Goal: Task Accomplishment & Management: Use online tool/utility

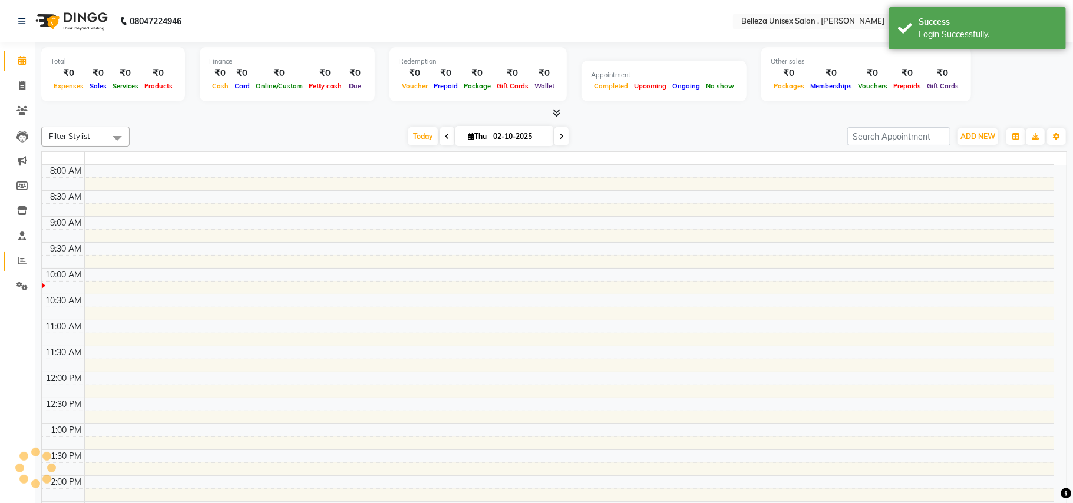
click at [20, 259] on icon at bounding box center [22, 260] width 9 height 9
select select "en"
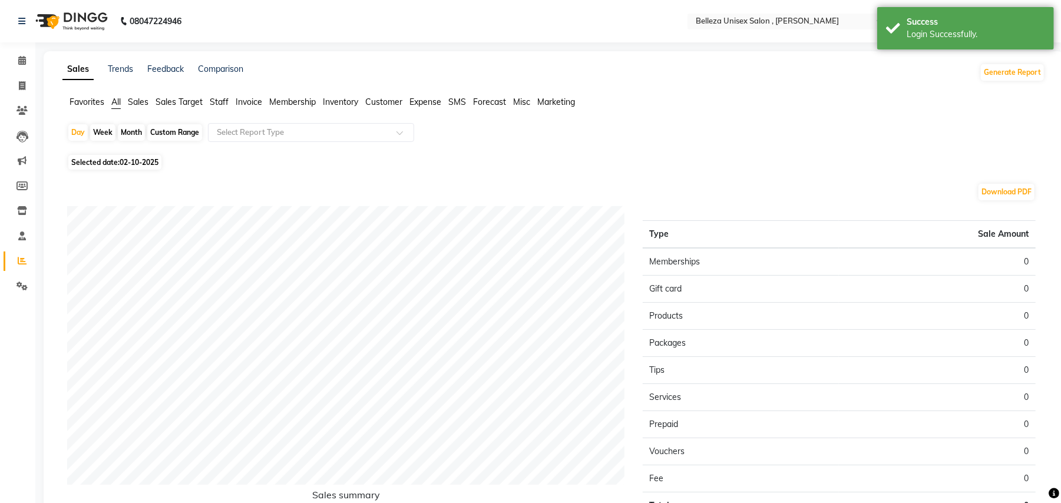
click at [137, 132] on div "Month" at bounding box center [131, 132] width 27 height 16
select select "10"
select select "2025"
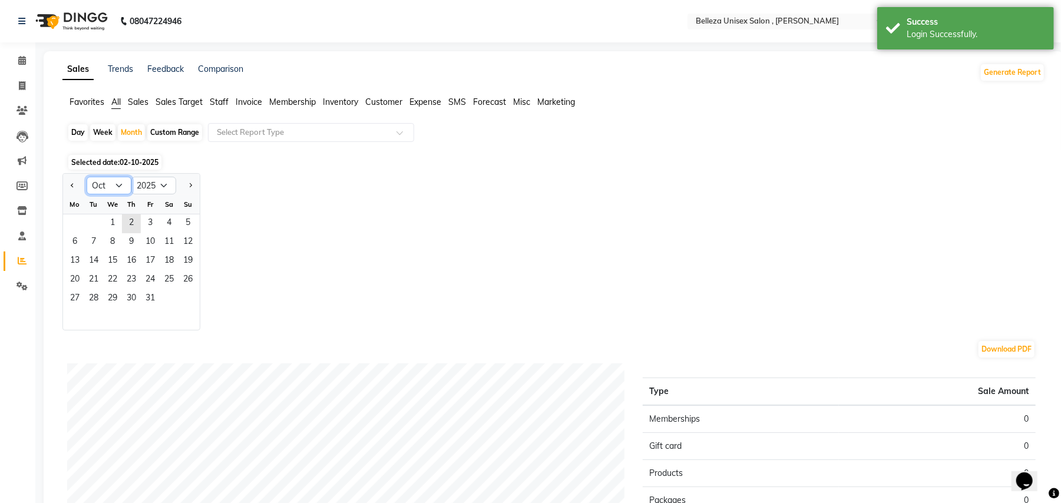
drag, startPoint x: 119, startPoint y: 180, endPoint x: 121, endPoint y: 193, distance: 13.2
click at [119, 180] on select "Jan Feb Mar Apr May Jun [DATE] Aug Sep Oct Nov Dec" at bounding box center [109, 186] width 45 height 18
select select "9"
click at [87, 177] on select "Jan Feb Mar Apr May Jun [DATE] Aug Sep Oct Nov Dec" at bounding box center [109, 186] width 45 height 18
click at [137, 233] on span "11" at bounding box center [131, 242] width 19 height 19
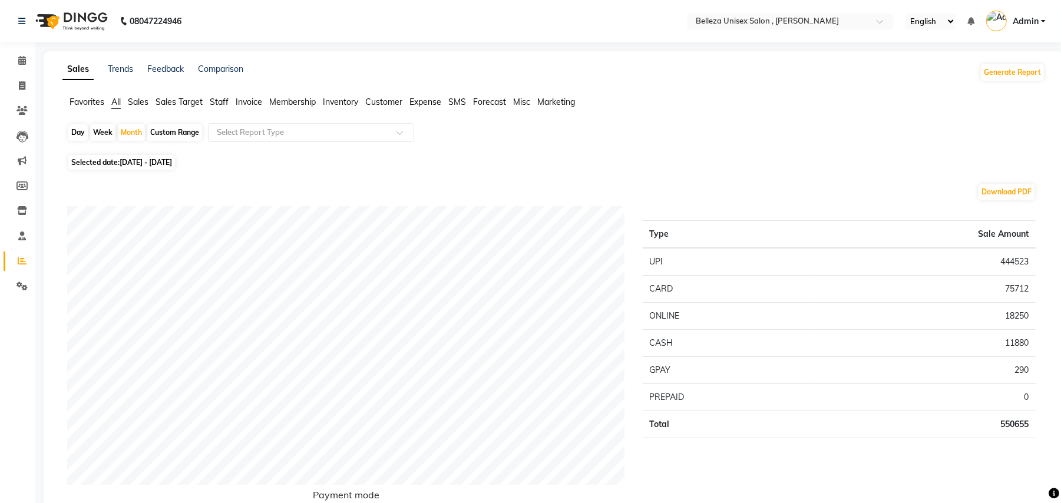
click at [81, 132] on div "Day" at bounding box center [77, 132] width 19 height 16
select select "9"
select select "2025"
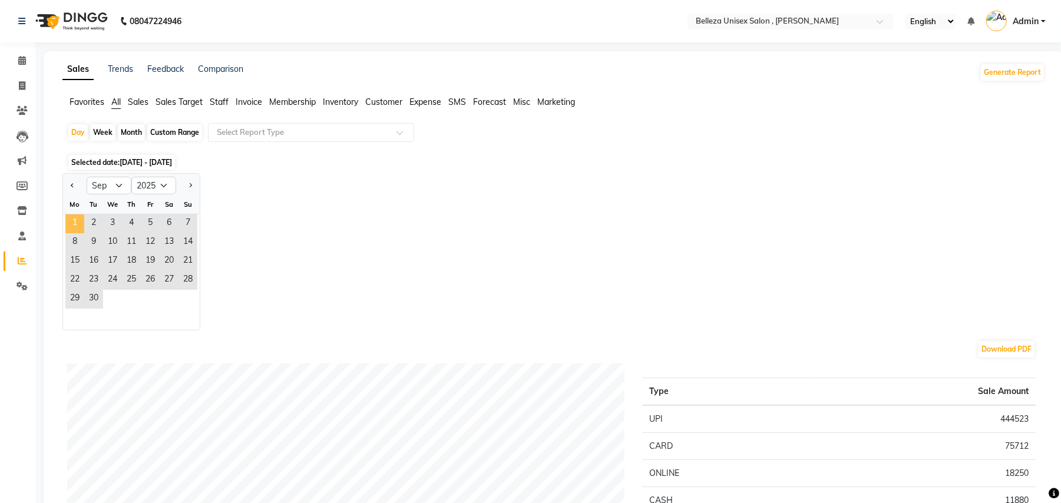
click at [83, 224] on span "1" at bounding box center [74, 223] width 19 height 19
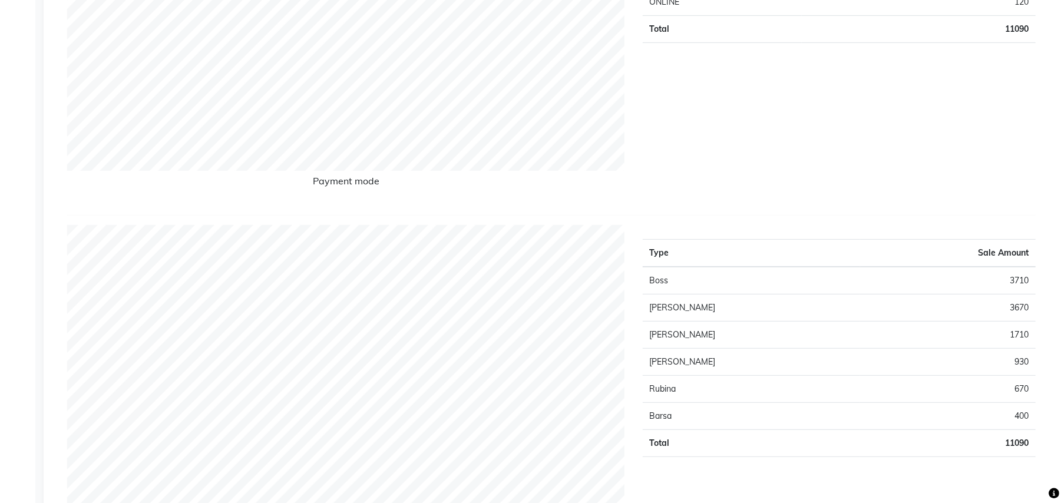
scroll to position [78, 0]
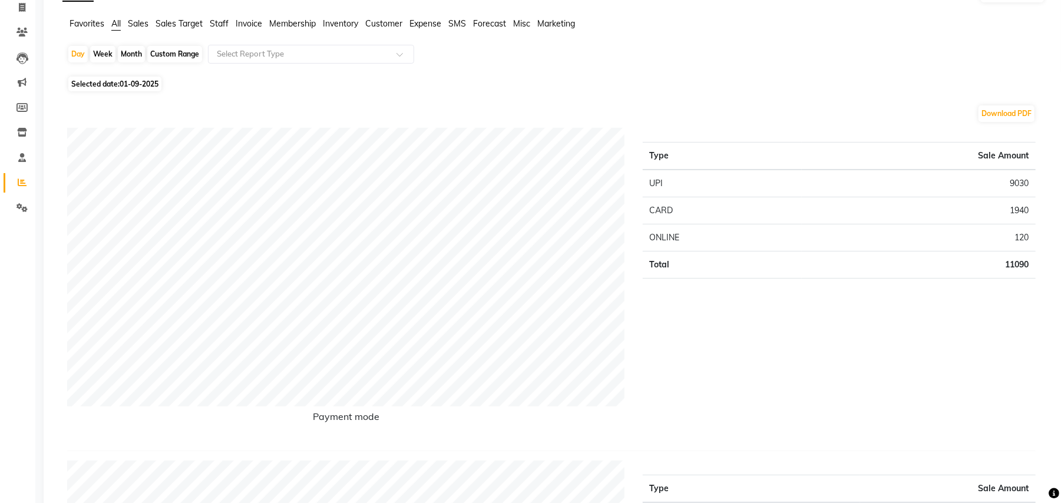
click at [135, 53] on div "Month" at bounding box center [131, 54] width 27 height 16
select select "9"
select select "2025"
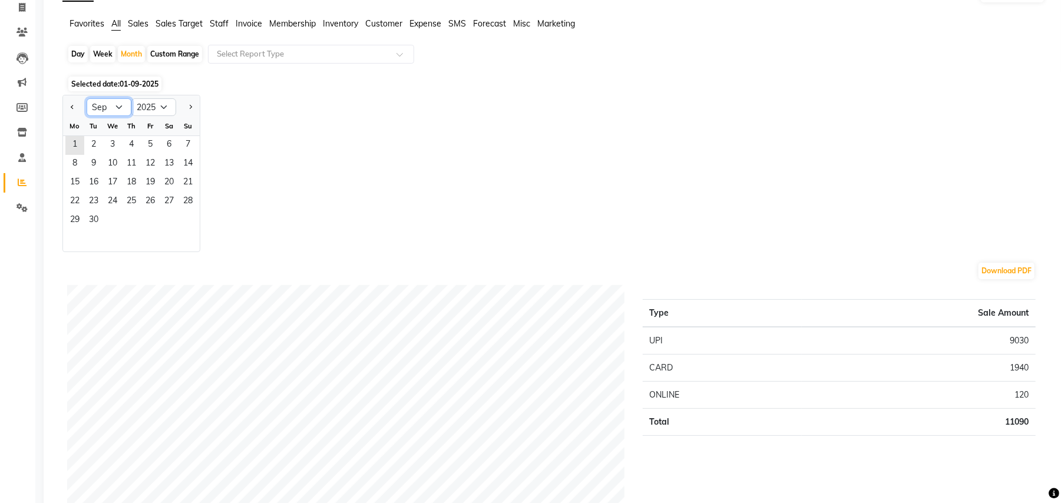
click at [105, 106] on select "Jan Feb Mar Apr May Jun [DATE] Aug Sep Oct Nov Dec" at bounding box center [109, 107] width 45 height 18
select select "10"
click at [87, 98] on select "Jan Feb Mar Apr May Jun [DATE] Aug Sep Oct Nov Dec" at bounding box center [109, 107] width 45 height 18
click at [104, 140] on span "1" at bounding box center [112, 145] width 19 height 19
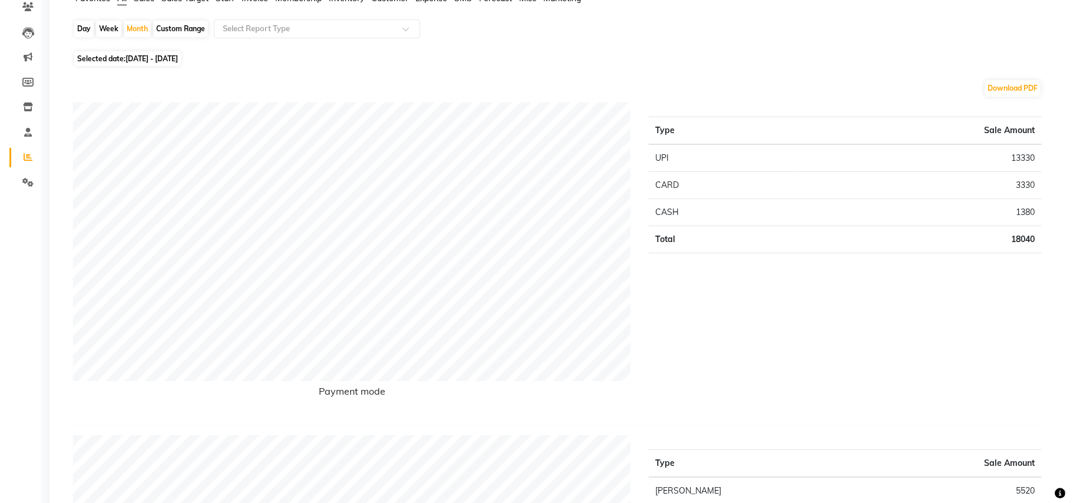
scroll to position [0, 0]
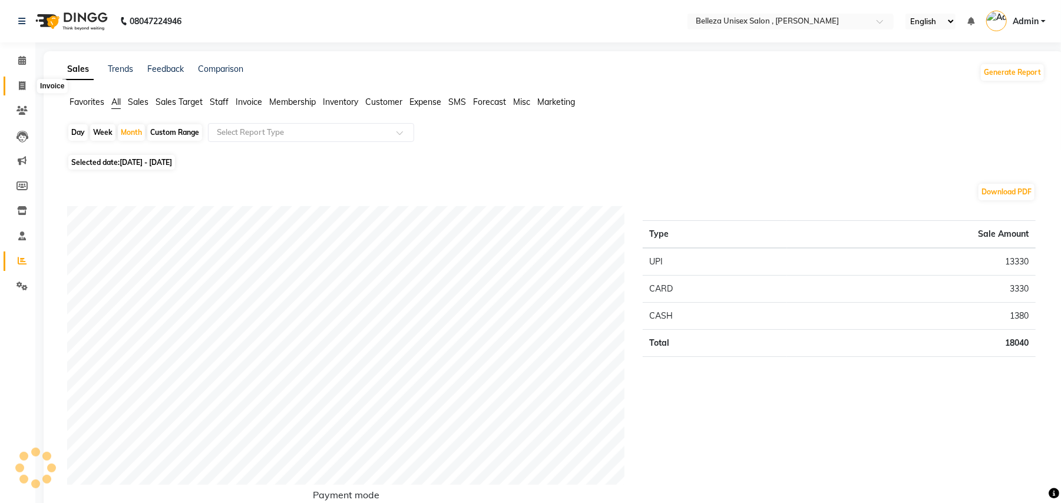
click at [21, 83] on icon at bounding box center [22, 85] width 6 height 9
select select "service"
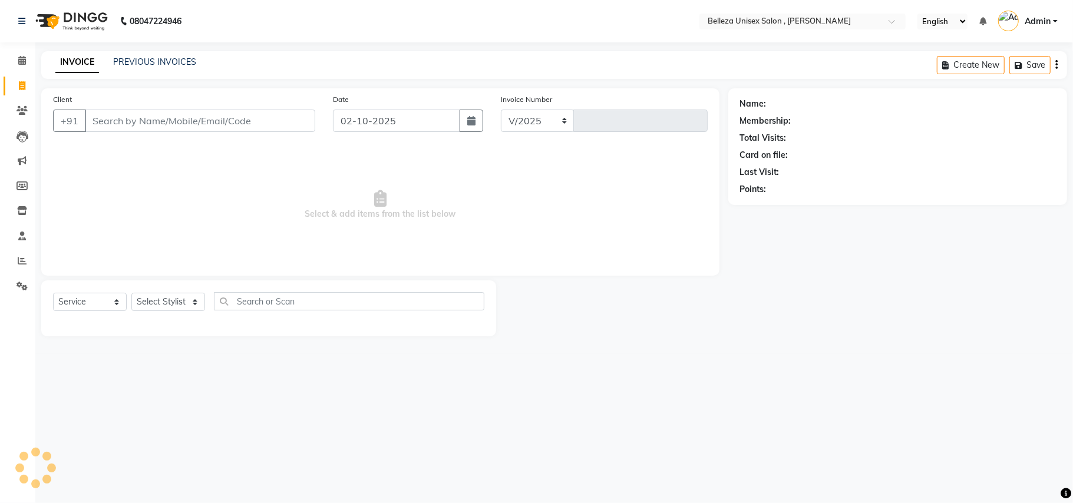
select select "4047"
type input "3924"
click at [217, 125] on input "Client" at bounding box center [200, 121] width 230 height 22
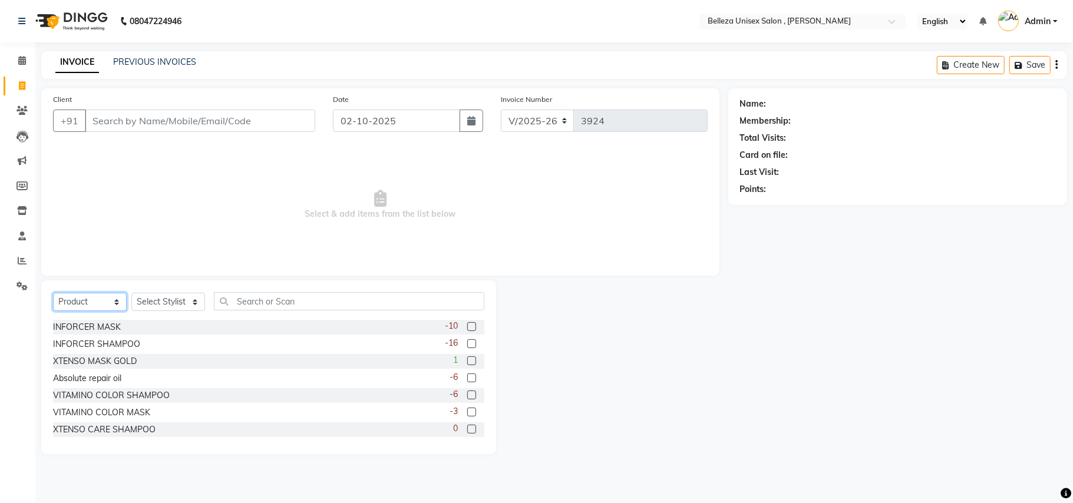
click at [93, 300] on select "Select Service Product Membership Package Voucher Prepaid Gift Card" at bounding box center [90, 302] width 74 height 18
select select "service"
click at [53, 293] on select "Select Service Product Membership Package Voucher Prepaid Gift Card" at bounding box center [90, 302] width 74 height 18
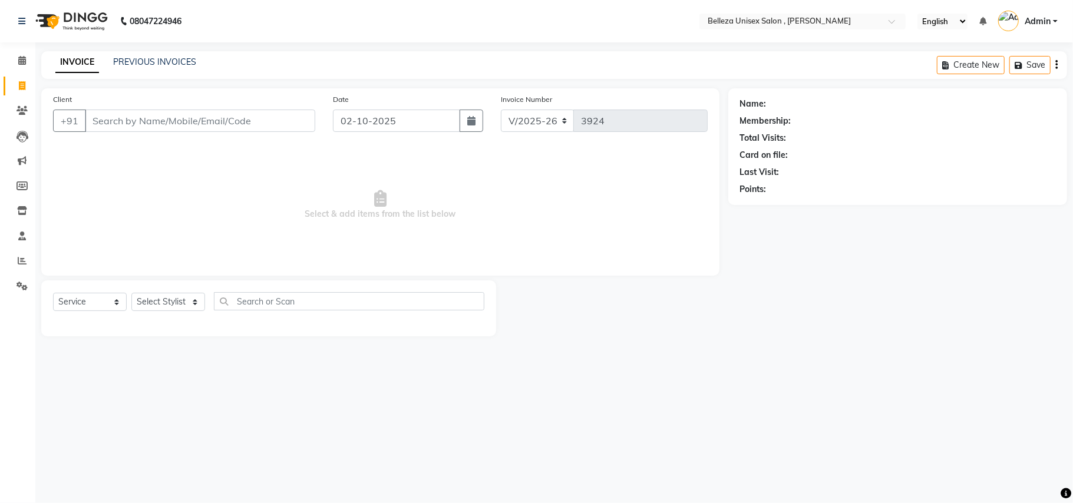
click at [140, 292] on div "Select Service Product Membership Package Voucher Prepaid Gift Card Select Styl…" at bounding box center [268, 306] width 431 height 28
click at [151, 298] on select "Select Stylist [PERSON_NAME] Barsa Boss [PERSON_NAME] [PERSON_NAME] [PERSON_NAM…" at bounding box center [168, 302] width 74 height 18
select select "69275"
click at [131, 293] on select "Select Stylist [PERSON_NAME] Barsa Boss [PERSON_NAME] [PERSON_NAME] [PERSON_NAM…" at bounding box center [168, 302] width 74 height 18
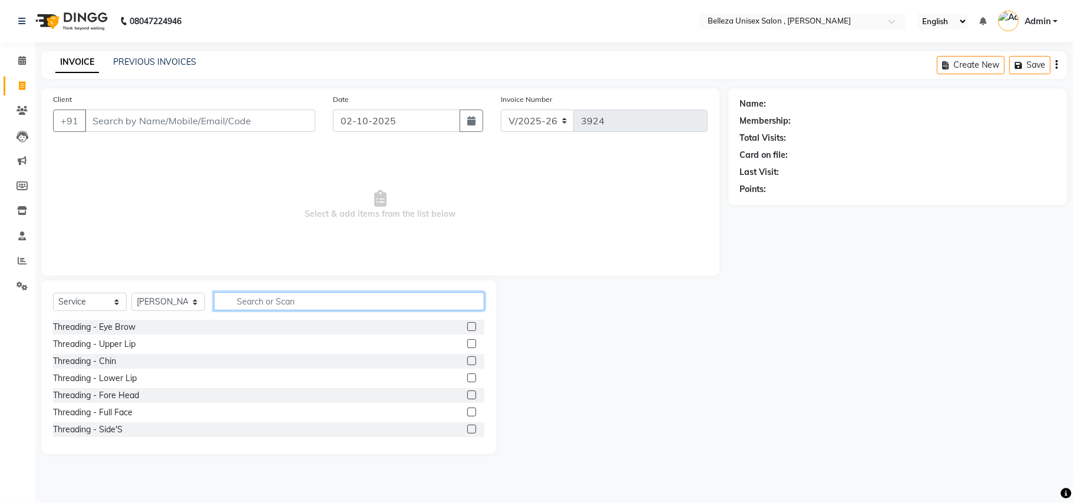
click at [264, 292] on input "text" at bounding box center [349, 301] width 270 height 18
type input "cut"
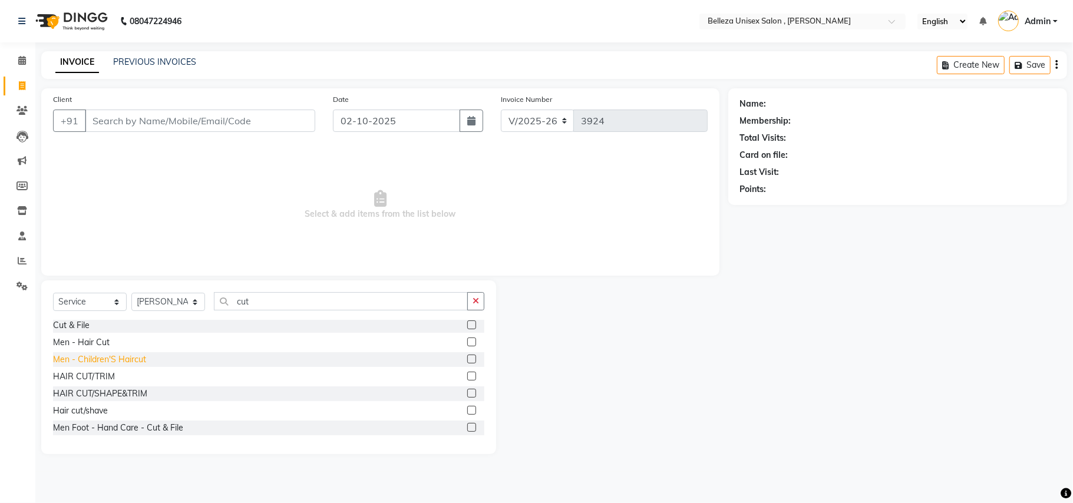
click at [133, 359] on div "Men - Children'S Haircut" at bounding box center [99, 359] width 93 height 12
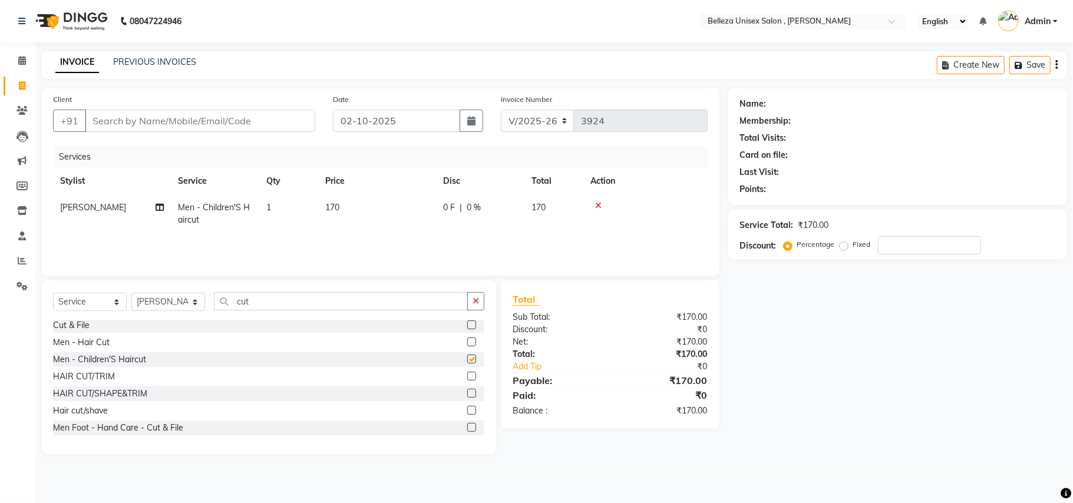
checkbox input "false"
click at [168, 307] on select "Select Stylist [PERSON_NAME] Barsa Boss [PERSON_NAME] [PERSON_NAME] [PERSON_NAM…" at bounding box center [168, 302] width 74 height 18
select select "52542"
click at [131, 293] on select "Select Stylist [PERSON_NAME] Barsa Boss [PERSON_NAME] [PERSON_NAME] [PERSON_NAM…" at bounding box center [168, 302] width 74 height 18
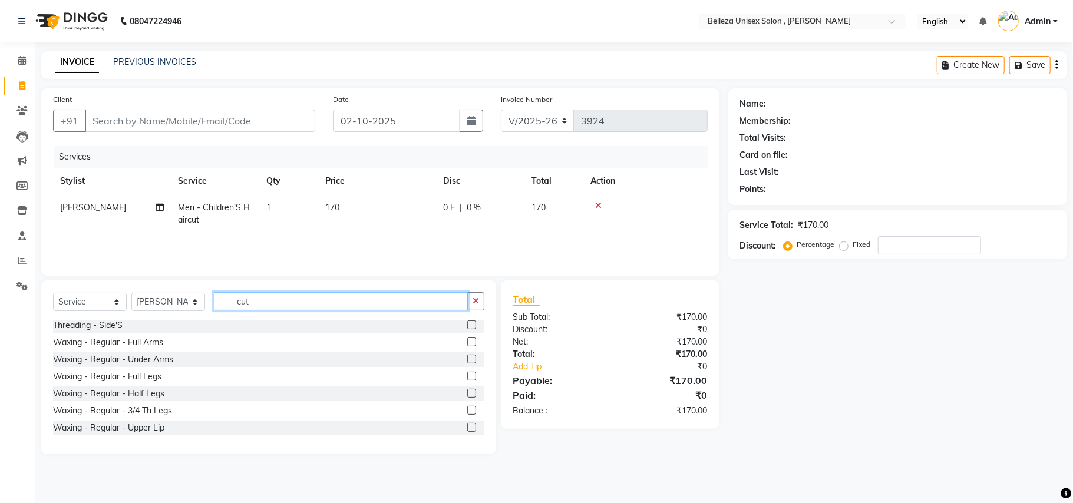
click at [298, 297] on input "cut" at bounding box center [341, 301] width 254 height 18
type input "c"
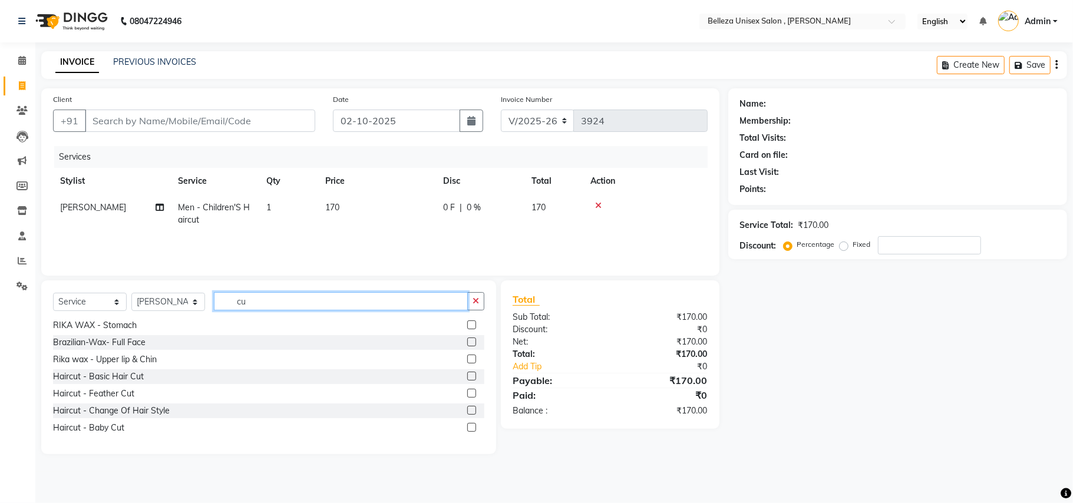
scroll to position [0, 0]
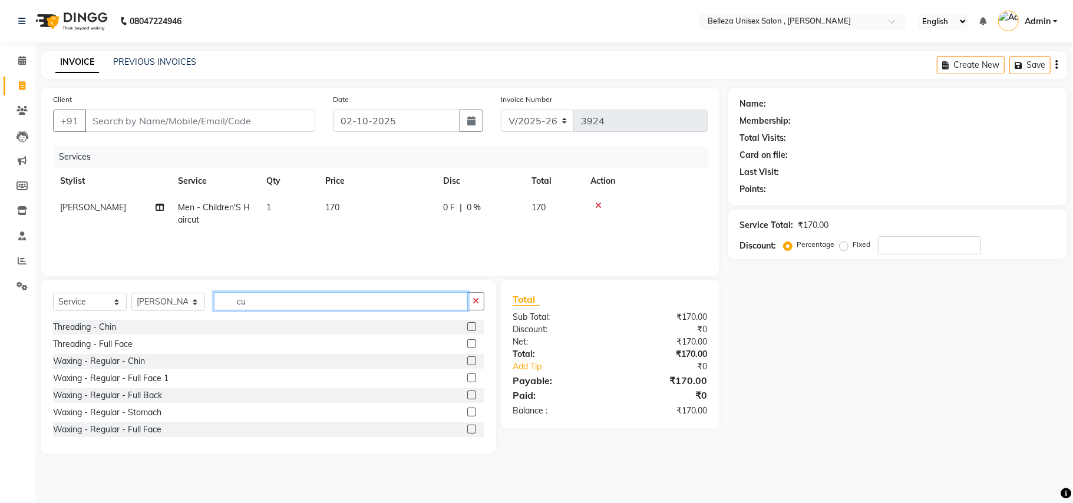
type input "cut"
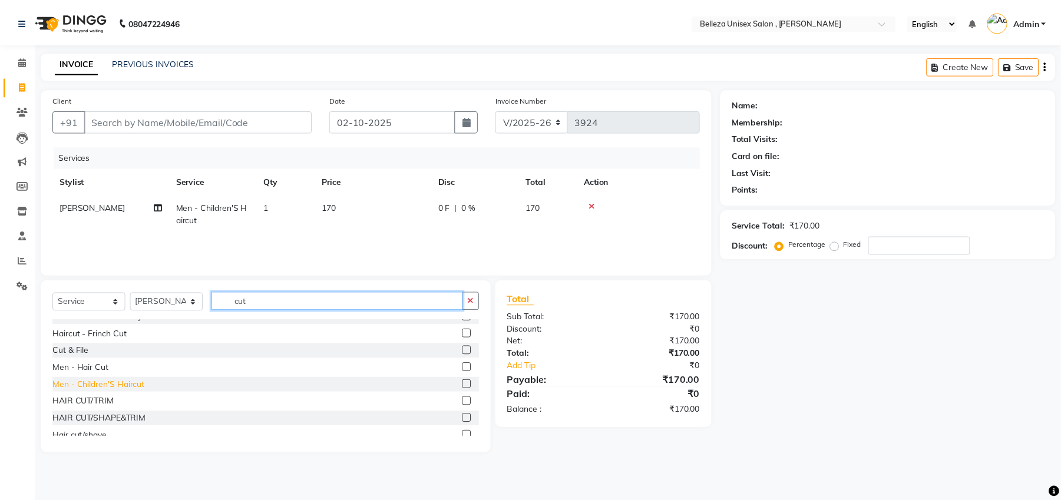
scroll to position [104, 0]
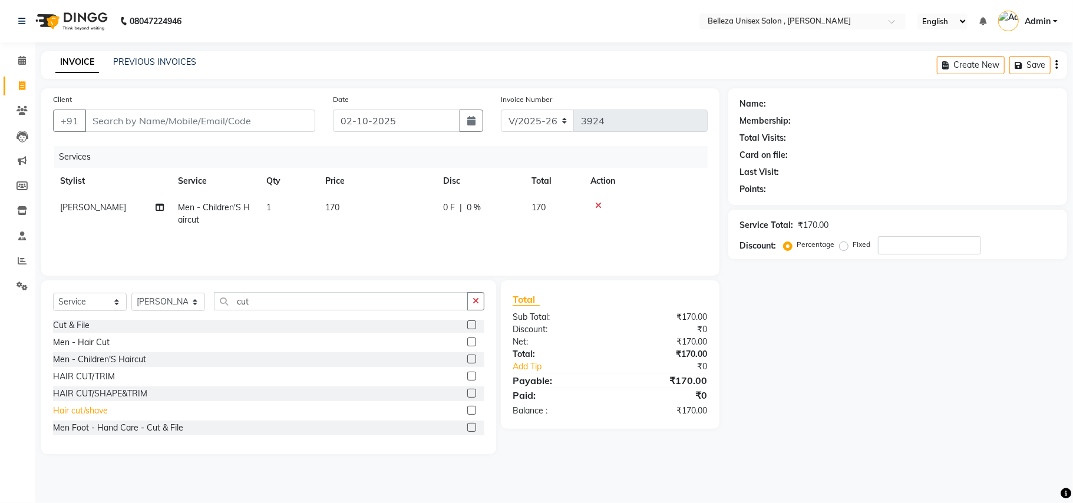
click at [101, 411] on div "Hair cut/shave" at bounding box center [80, 411] width 55 height 12
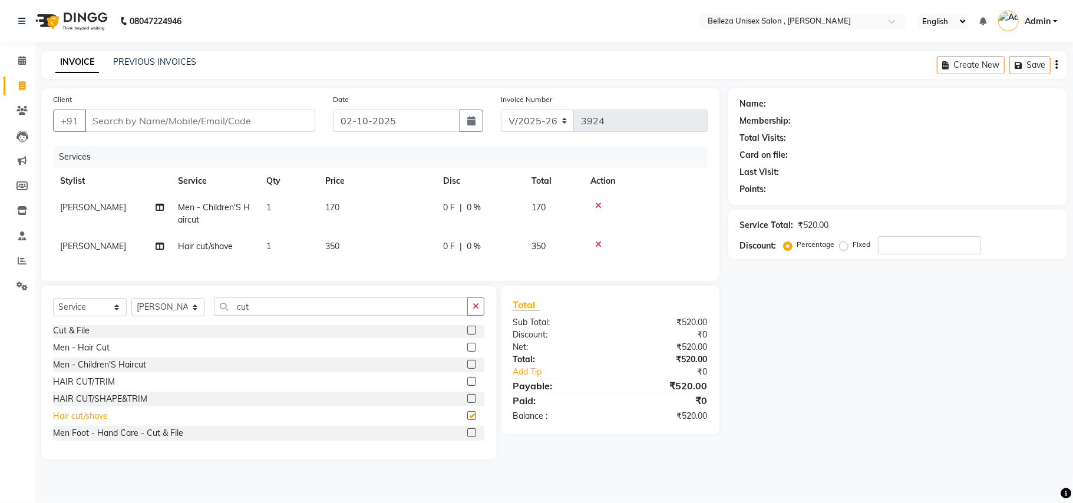
checkbox input "false"
click at [254, 119] on input "Client" at bounding box center [200, 121] width 230 height 22
type input "7"
type input "0"
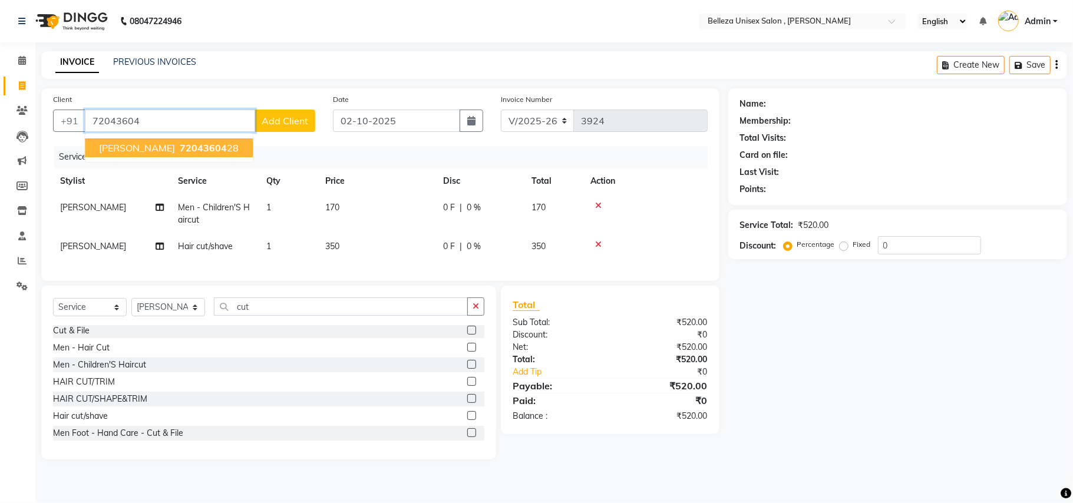
click at [163, 156] on button "[PERSON_NAME] 72043604 28" at bounding box center [169, 147] width 168 height 19
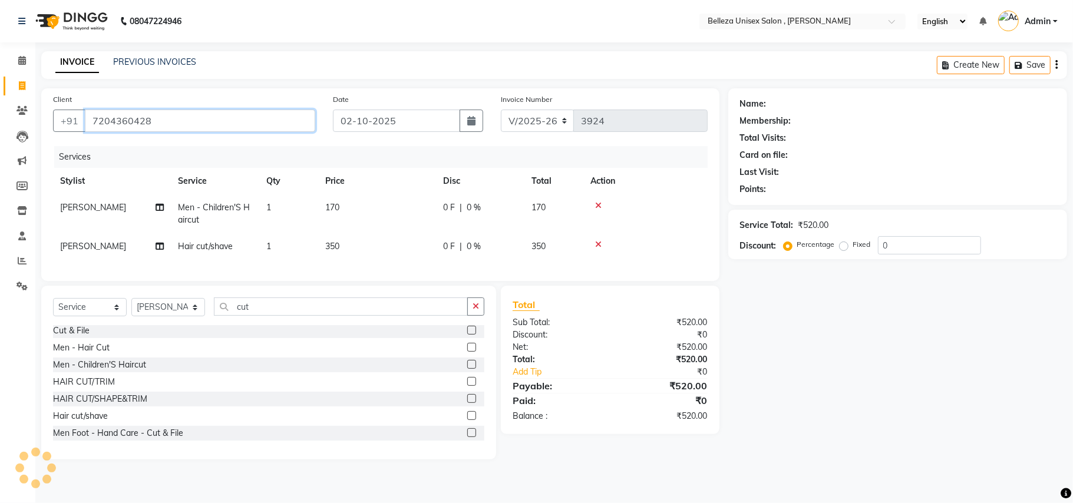
type input "7204360428"
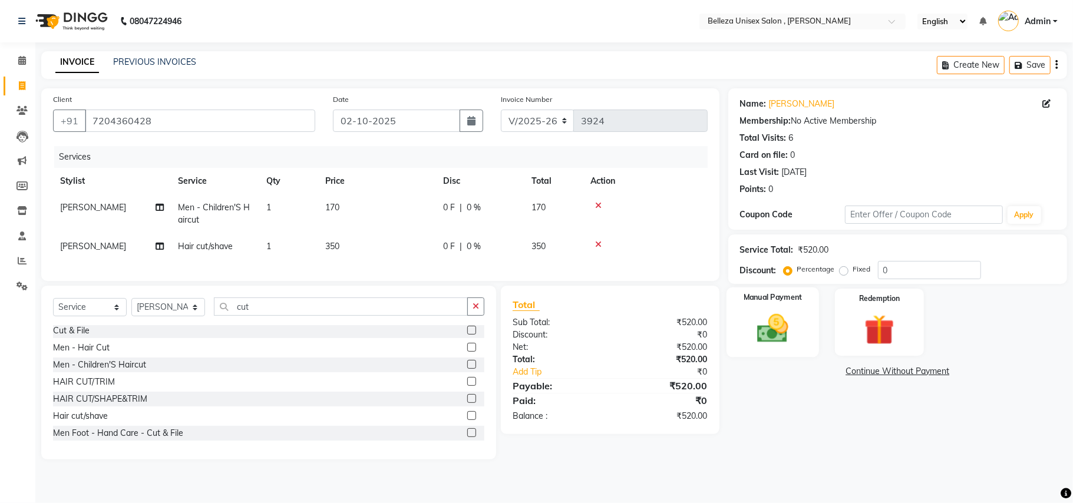
click at [773, 327] on img at bounding box center [772, 328] width 51 height 37
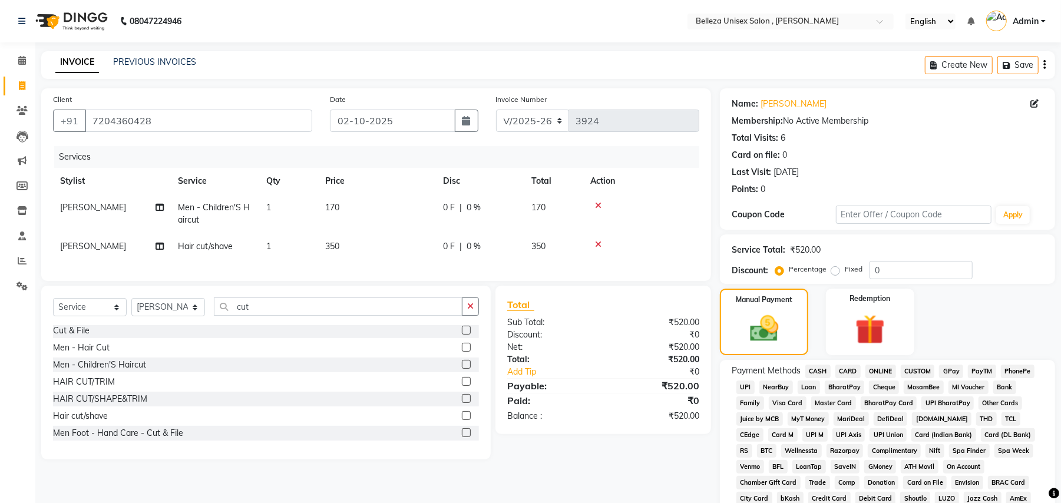
click at [745, 387] on span "UPI" at bounding box center [745, 388] width 18 height 14
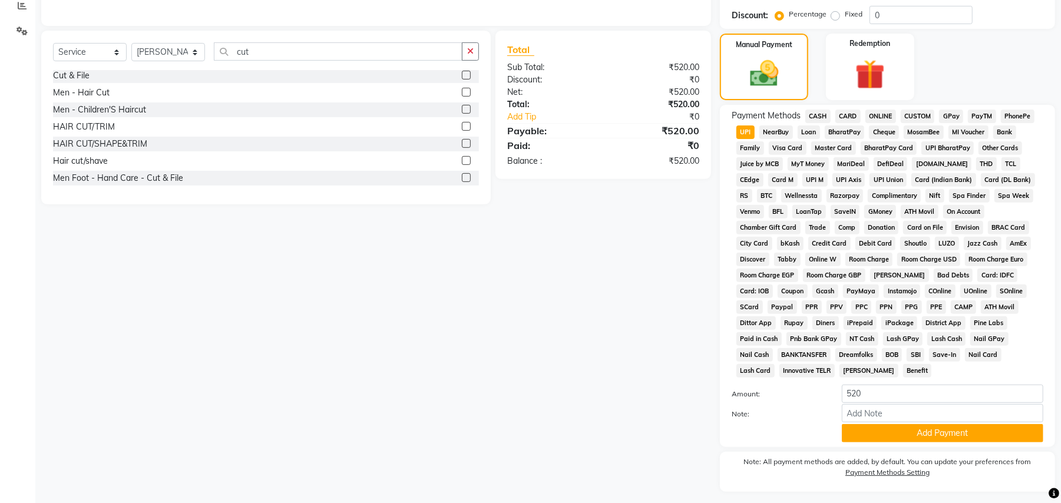
scroll to position [272, 0]
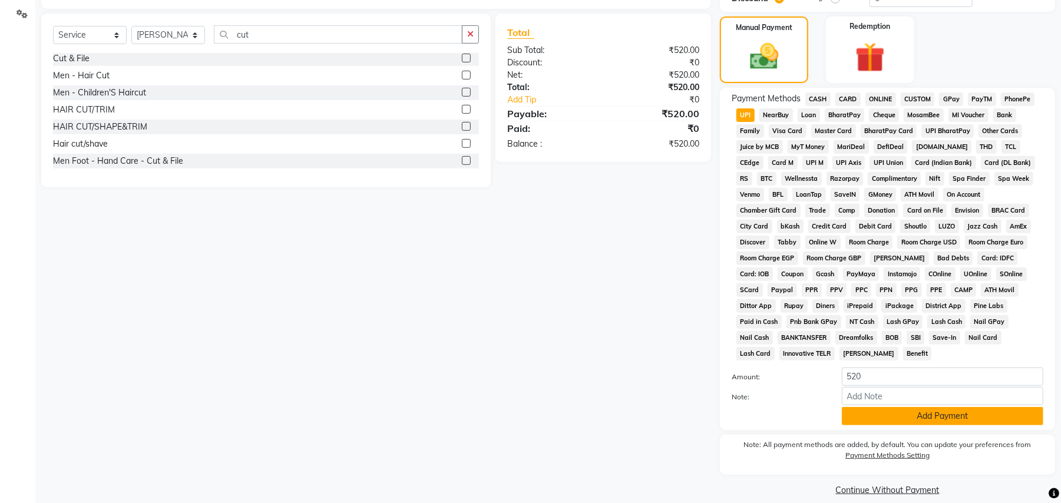
click at [915, 407] on button "Add Payment" at bounding box center [942, 416] width 201 height 18
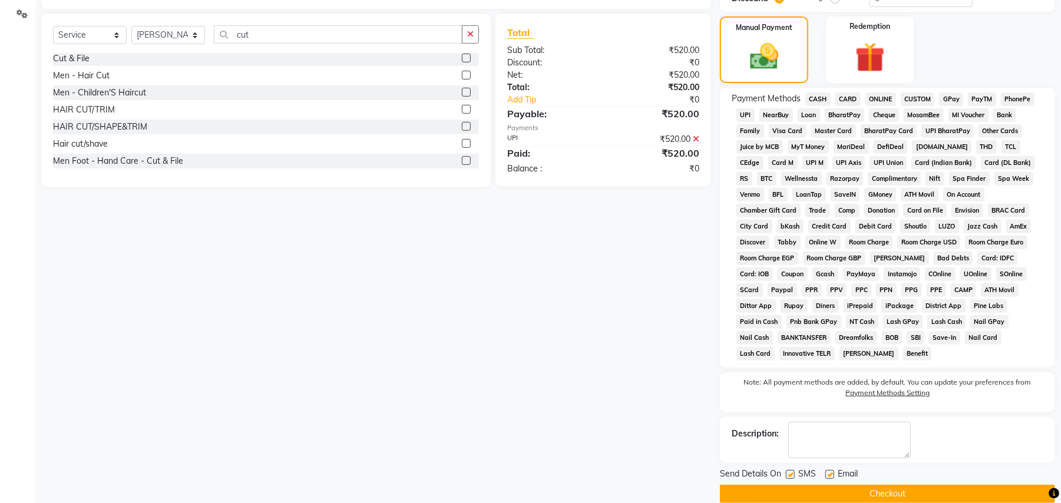
click at [899, 490] on button "Checkout" at bounding box center [887, 494] width 335 height 18
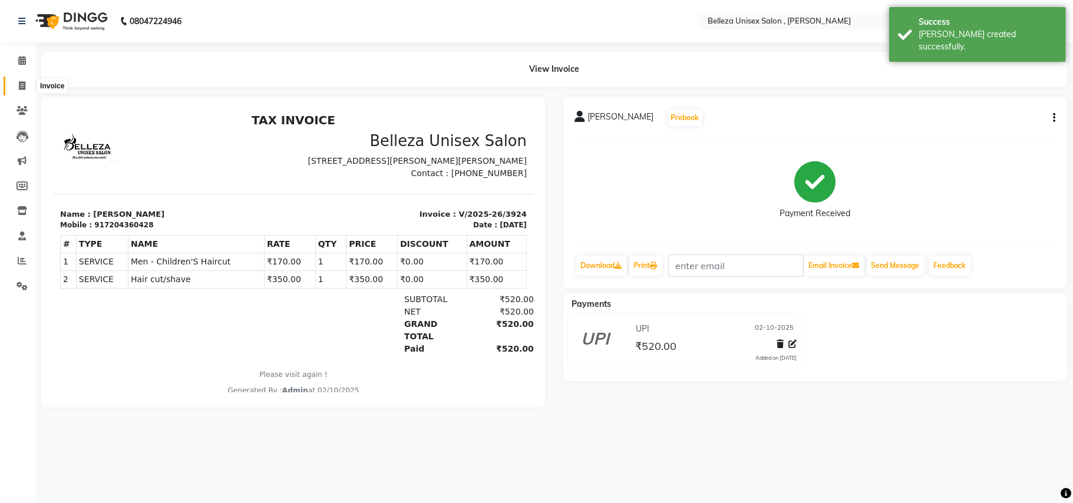
click at [28, 85] on span at bounding box center [22, 87] width 21 height 14
select select "service"
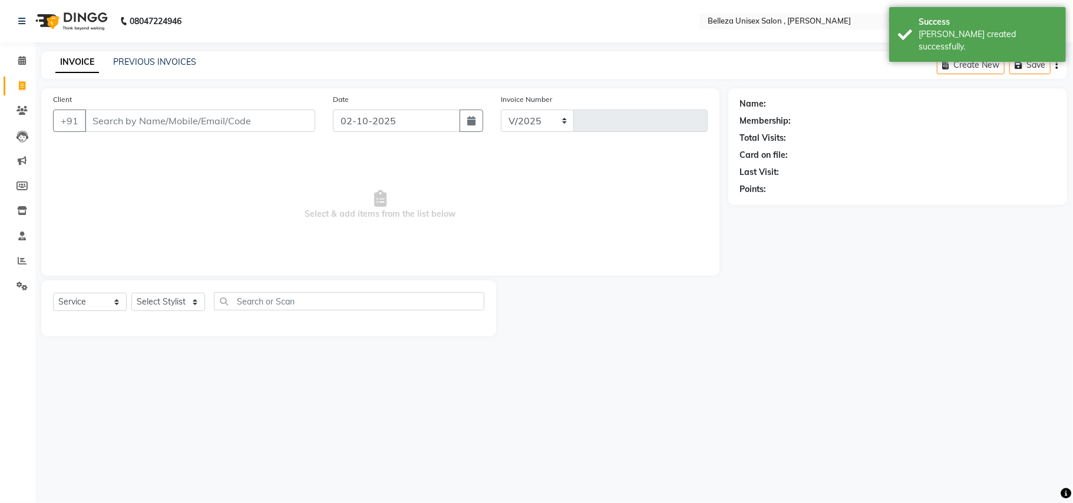
select select "4047"
type input "3925"
click at [234, 118] on input "Client" at bounding box center [200, 121] width 230 height 22
select select "product"
